Goal: Contribute content

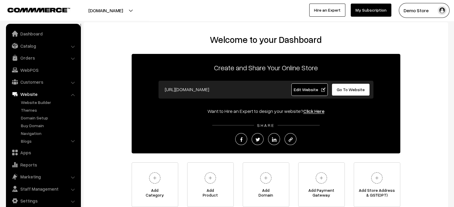
click at [255, 21] on div "Welcome to your Dashboard Create and Share Your Online Store https://demostore.…" at bounding box center [227, 130] width 454 height 261
click at [25, 37] on link "Dashboard" at bounding box center [42, 33] width 71 height 11
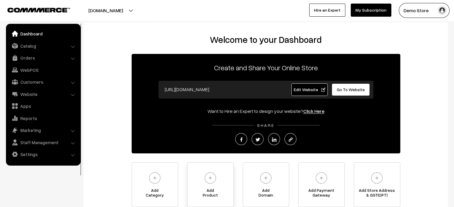
click at [195, 205] on link "Add Product" at bounding box center [210, 185] width 47 height 45
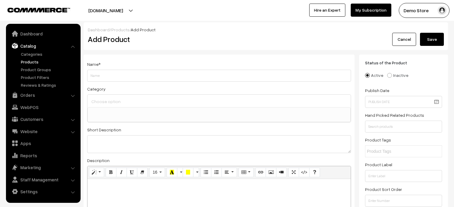
select select
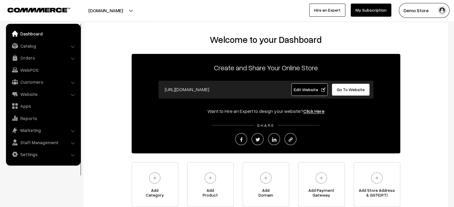
click at [39, 28] on ul "Dashboard Catalog" at bounding box center [43, 95] width 75 height 142
click at [39, 31] on link "Dashboard" at bounding box center [42, 33] width 71 height 11
click at [25, 32] on link "Dashboard" at bounding box center [42, 33] width 71 height 11
click at [37, 95] on link "Website" at bounding box center [42, 94] width 71 height 11
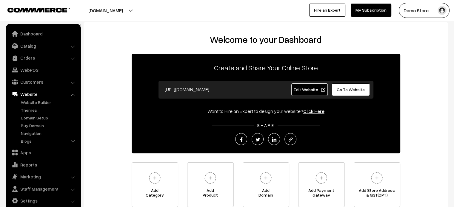
click at [306, 89] on span "Edit Website" at bounding box center [309, 89] width 32 height 5
